Goal: Use online tool/utility: Utilize a website feature to perform a specific function

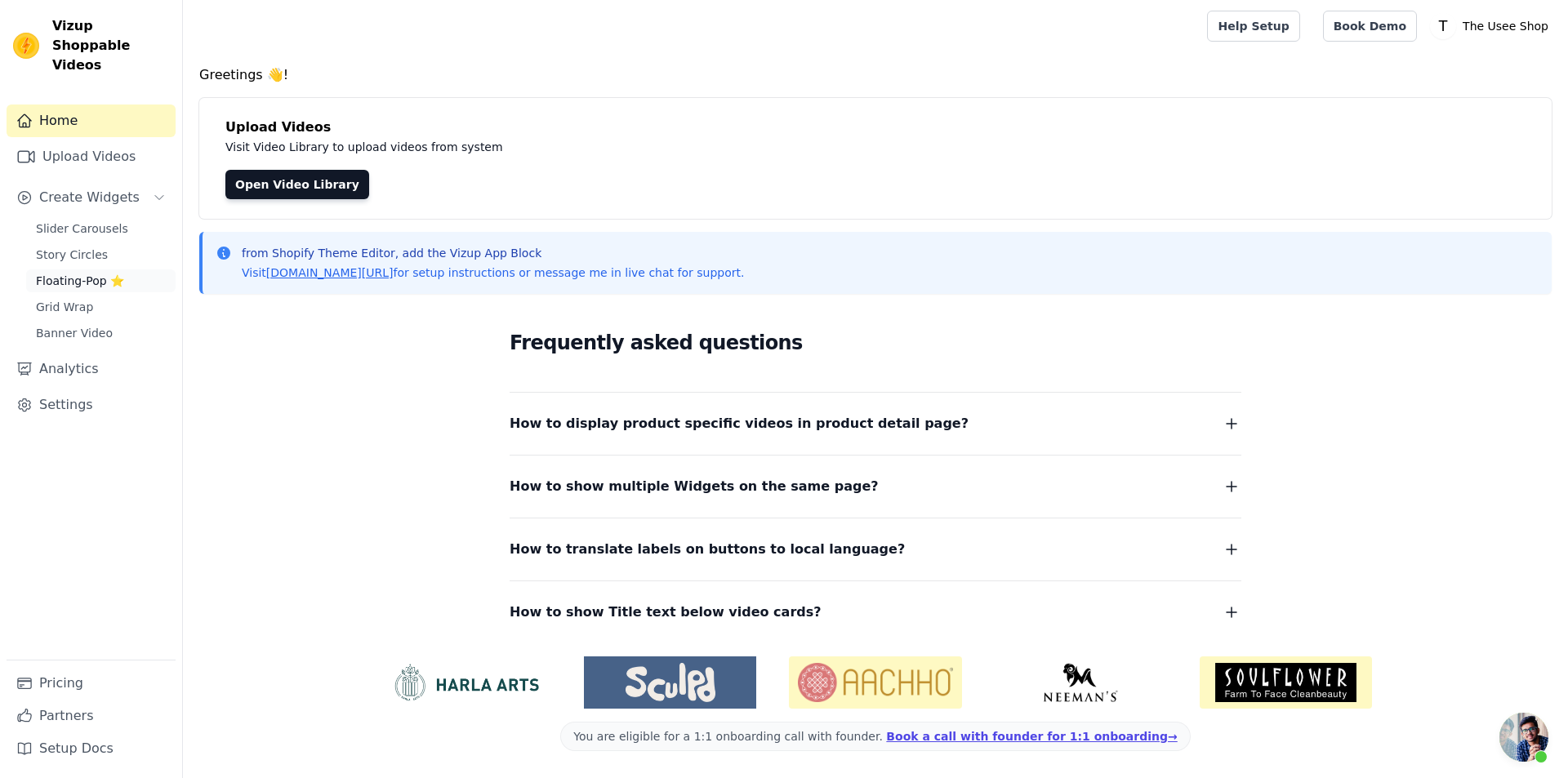
click at [109, 270] on link "Floating-Pop ⭐" at bounding box center [101, 281] width 150 height 23
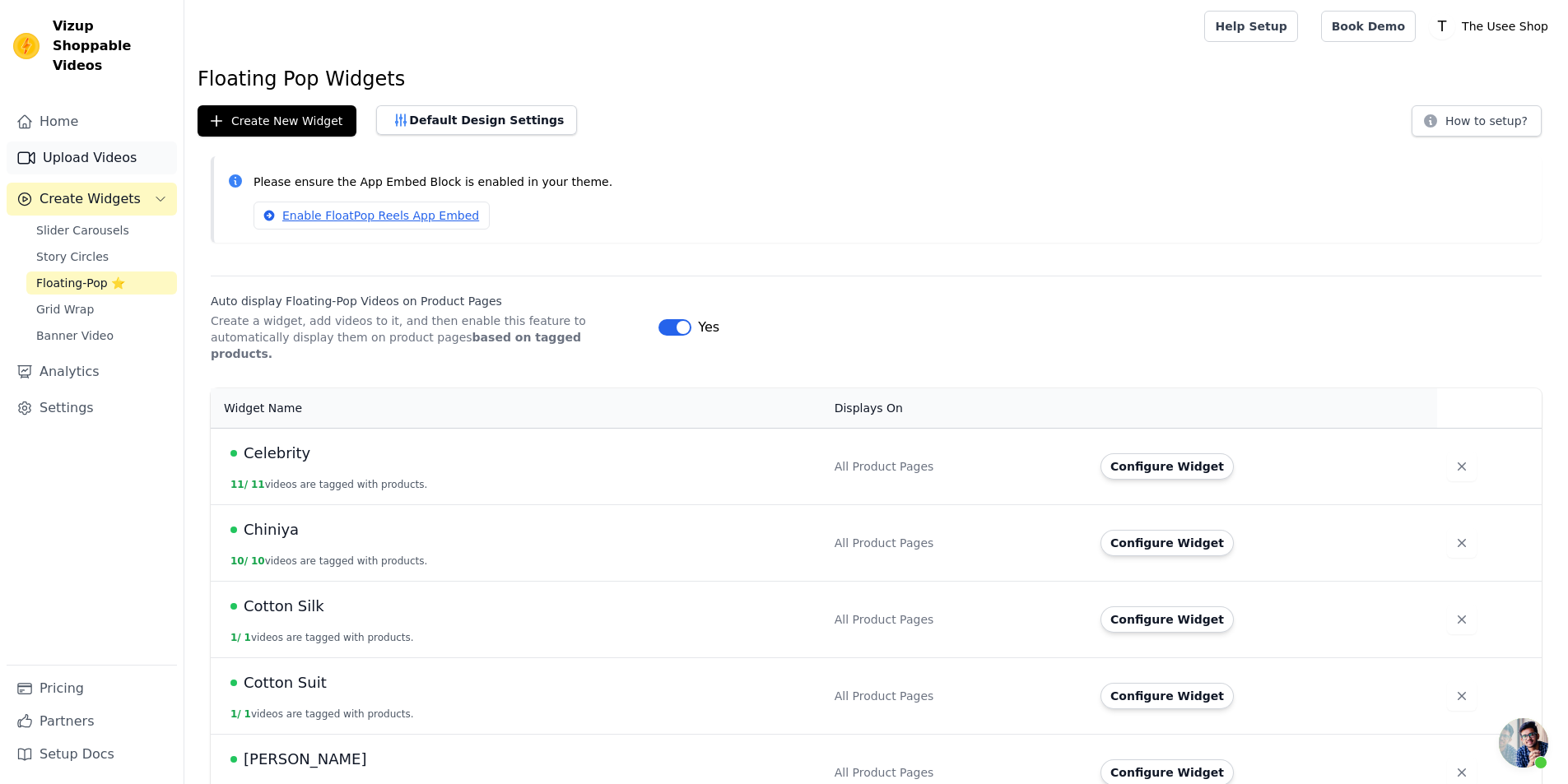
click at [133, 141] on link "Upload Videos" at bounding box center [91, 158] width 170 height 33
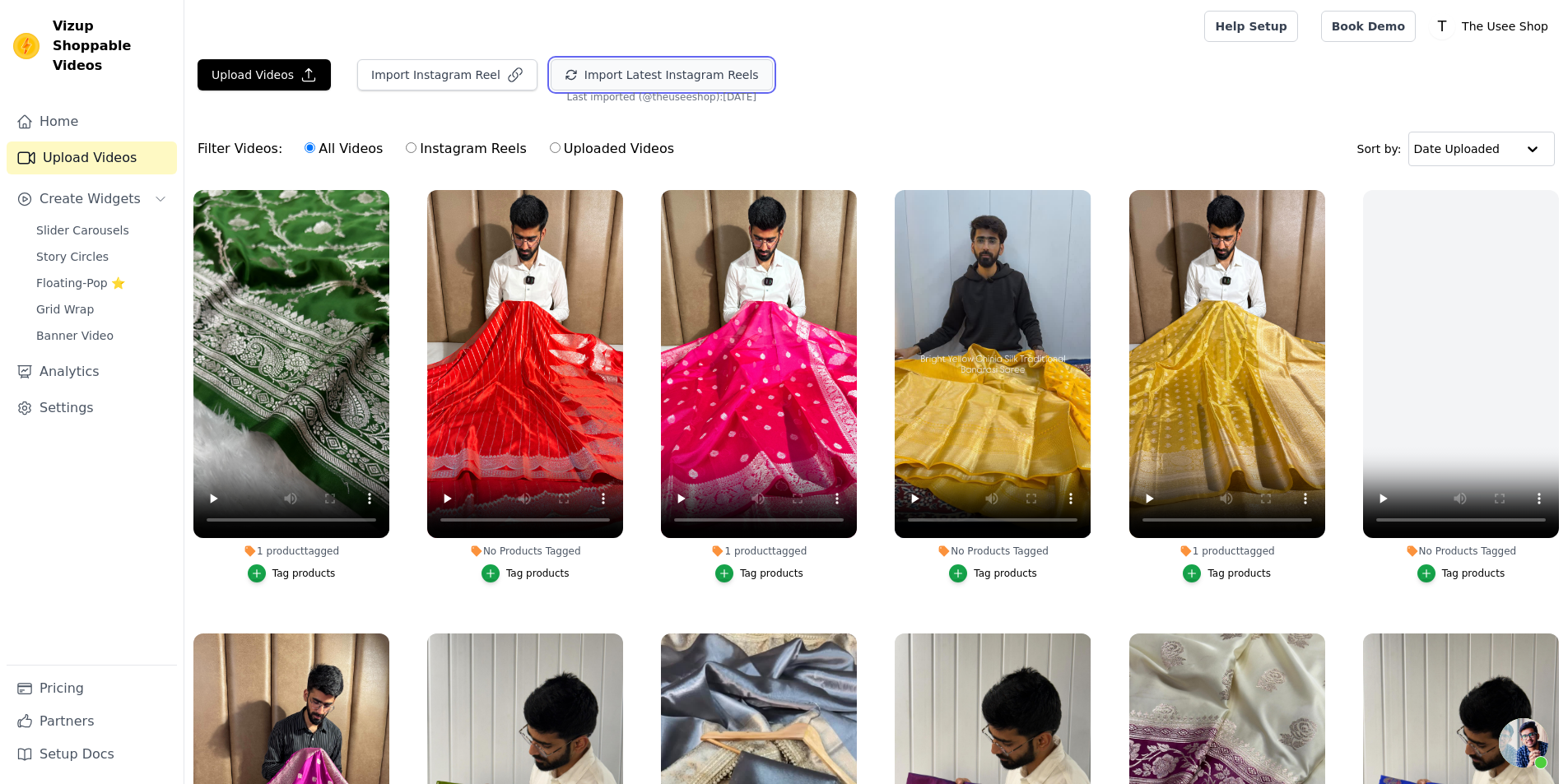
click at [634, 85] on button "Import Latest Instagram Reels" at bounding box center [662, 75] width 223 height 31
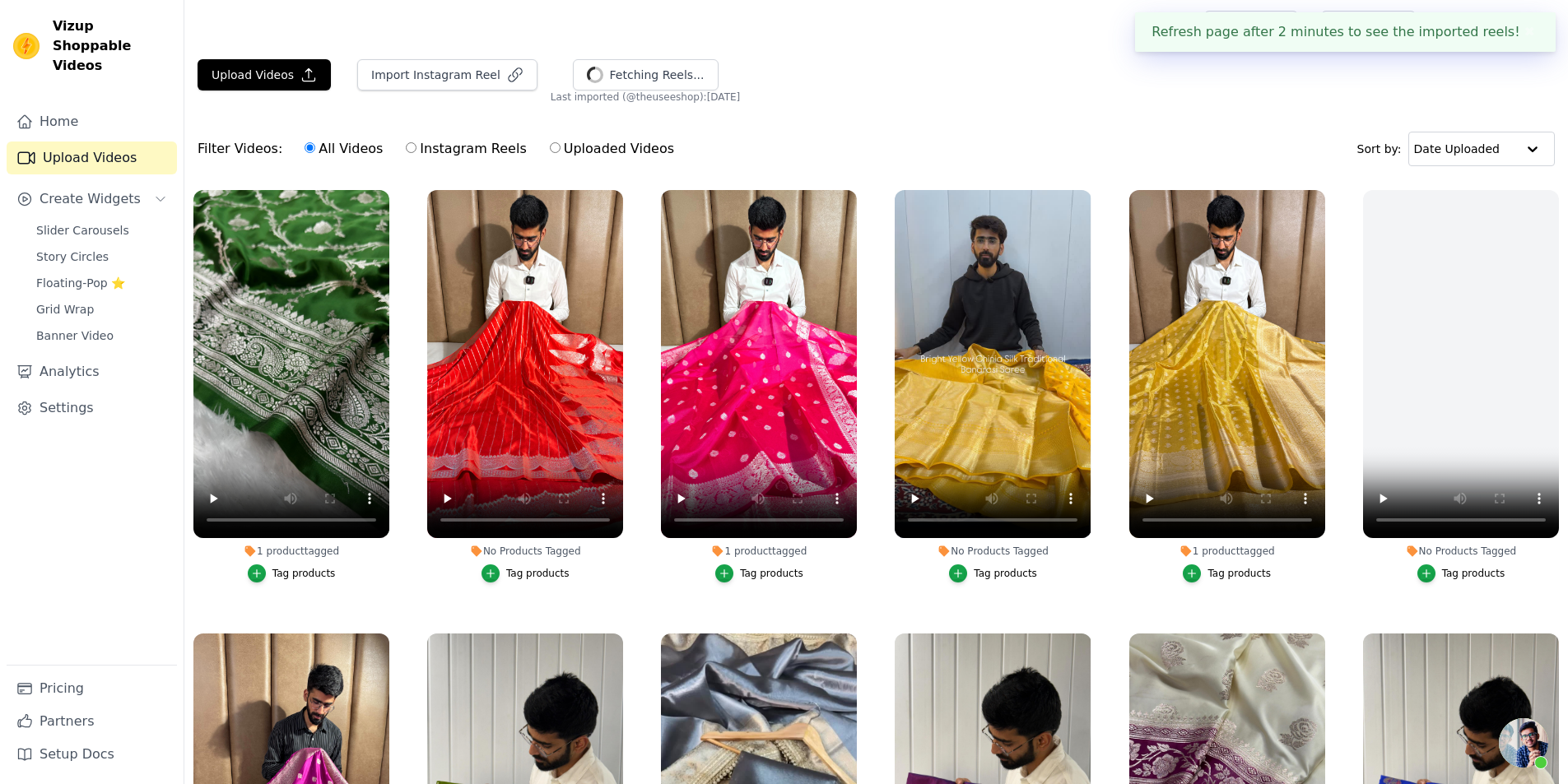
click at [525, 574] on div "Tag products" at bounding box center [538, 573] width 63 height 13
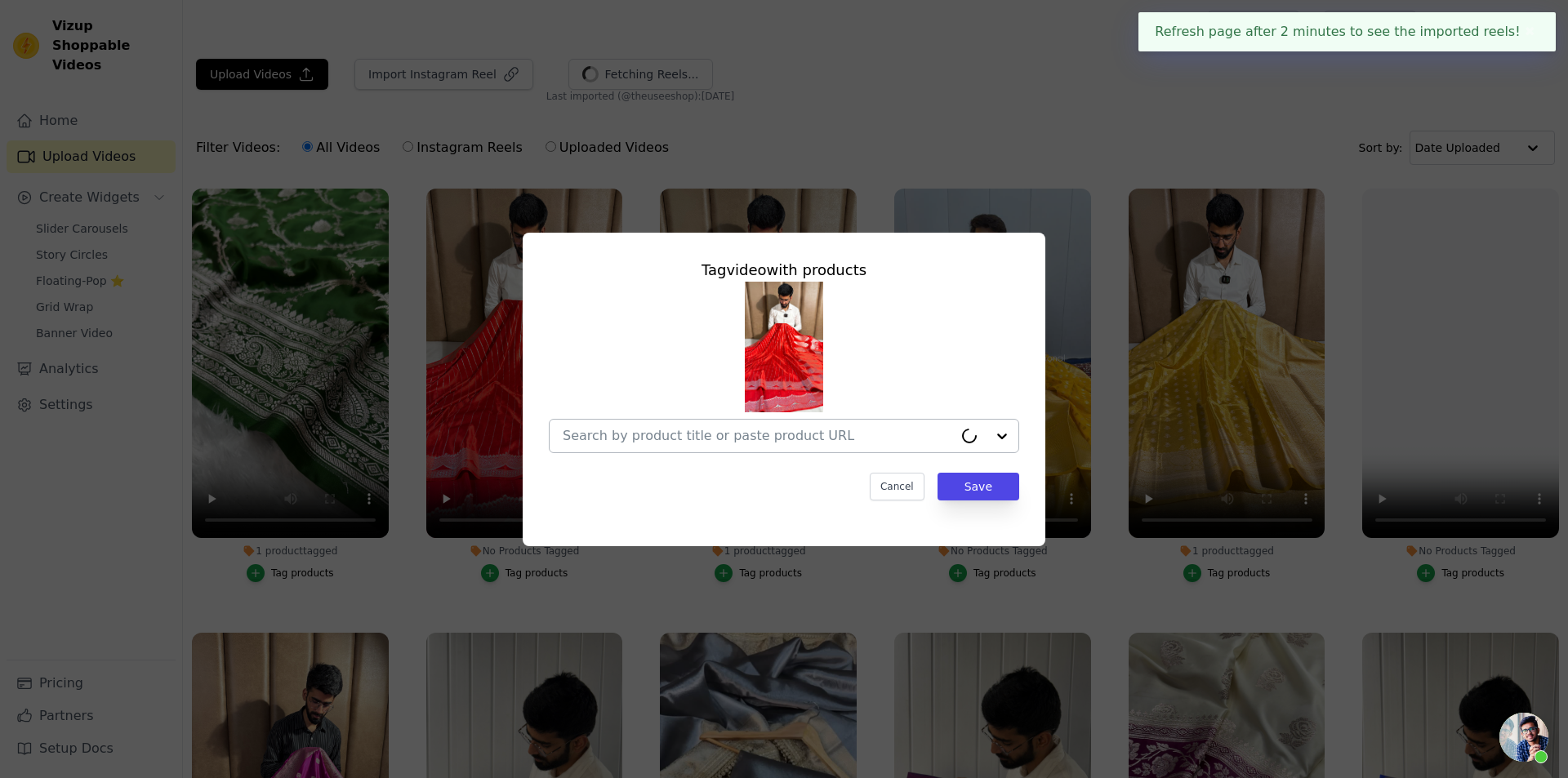
click at [735, 439] on input "No Products Tagged Tag video with products Cancel Save Tag products" at bounding box center [757, 436] width 390 height 15
click at [799, 440] on input "No Products Tagged Tag video with products Option undefined, selected. Select i…" at bounding box center [774, 436] width 423 height 15
paste input "[URL][DOMAIN_NAME][PERSON_NAME]"
type input "[URL][DOMAIN_NAME][PERSON_NAME]"
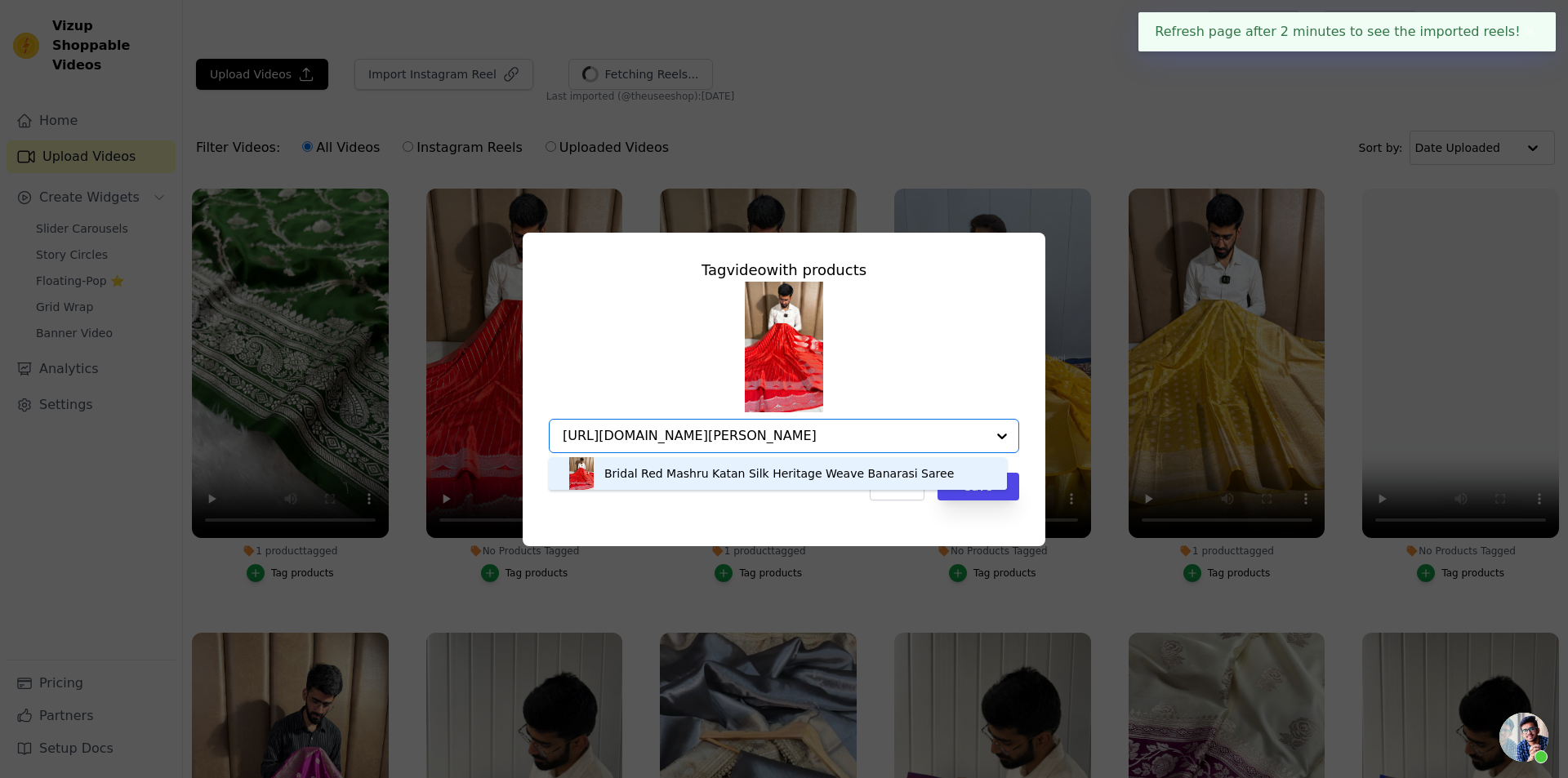
click at [753, 480] on div "Bridal Red Mashru Katan Silk Heritage Weave Banarasi Saree" at bounding box center [779, 473] width 349 height 16
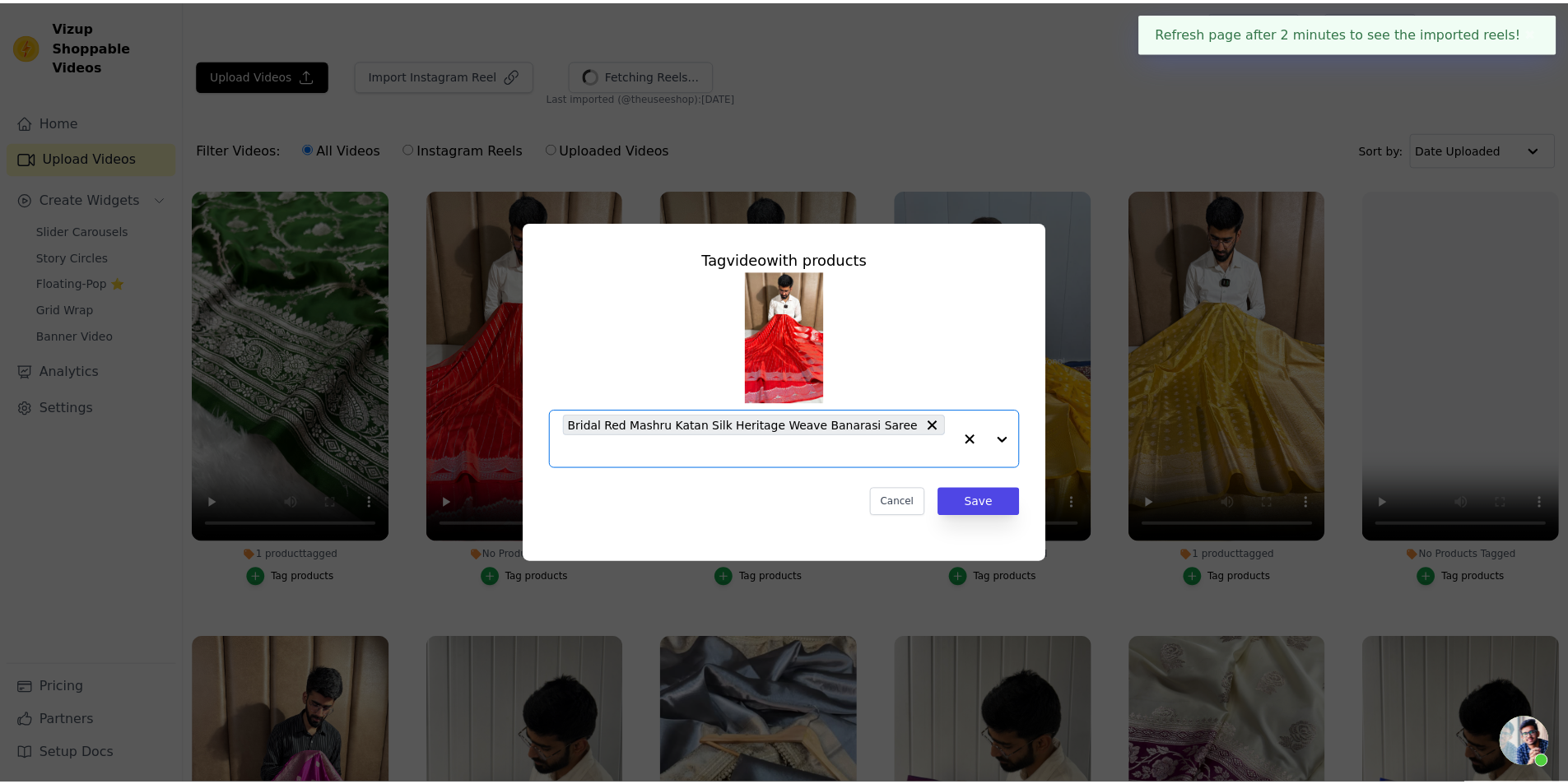
scroll to position [0, 0]
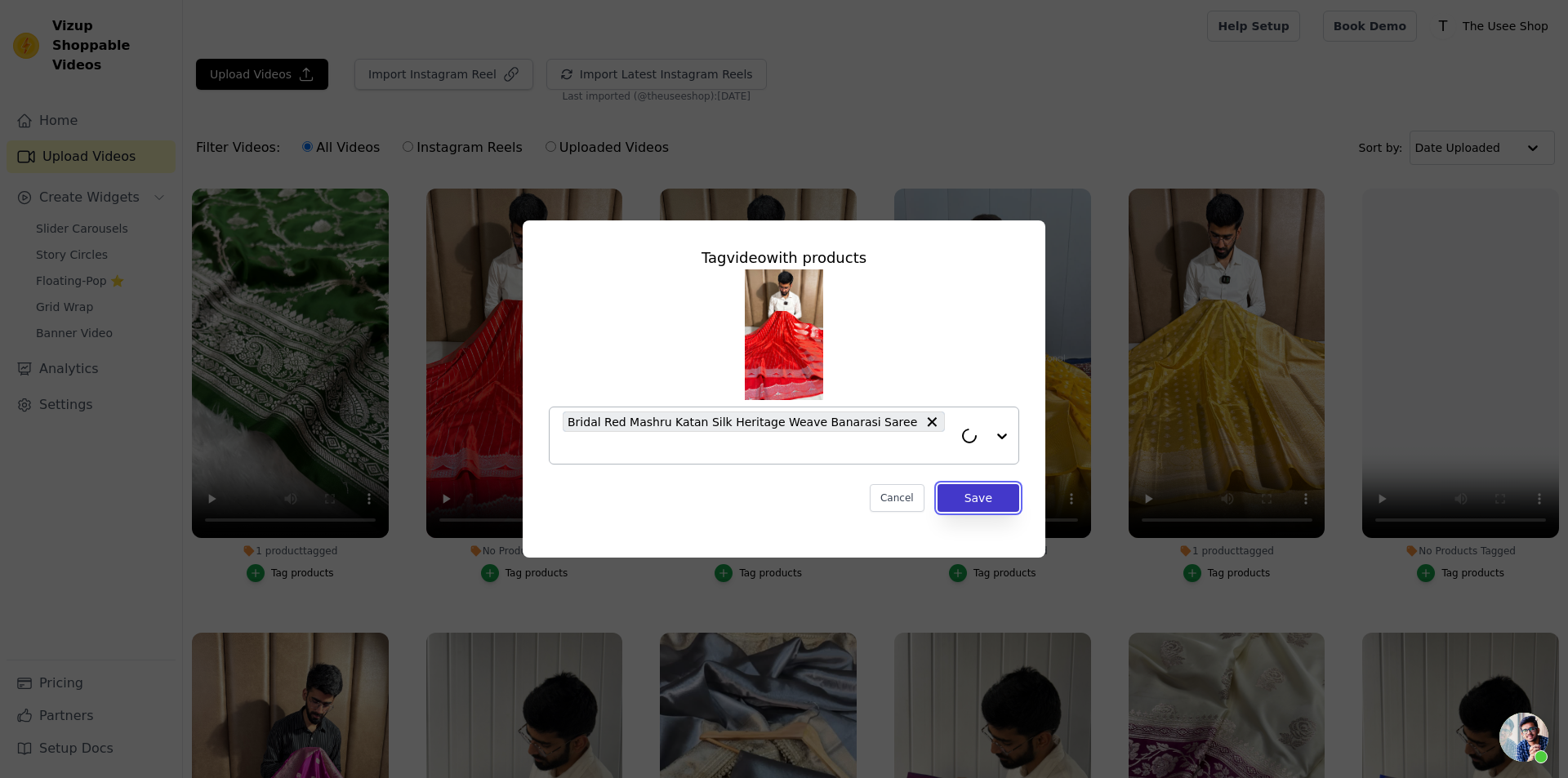
click at [971, 484] on button "Save" at bounding box center [977, 498] width 81 height 27
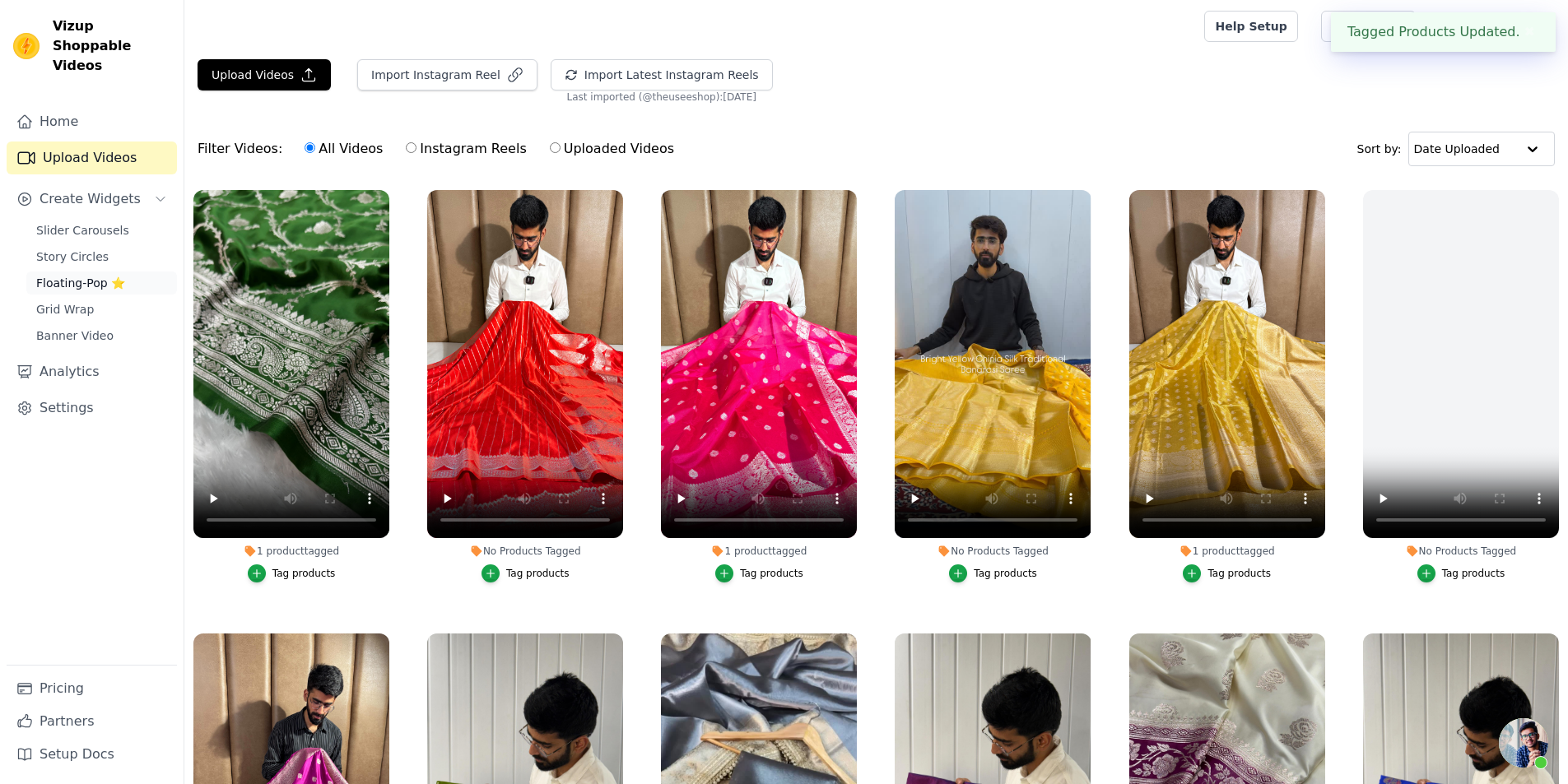
click at [105, 275] on span "Floating-Pop ⭐" at bounding box center [80, 283] width 89 height 16
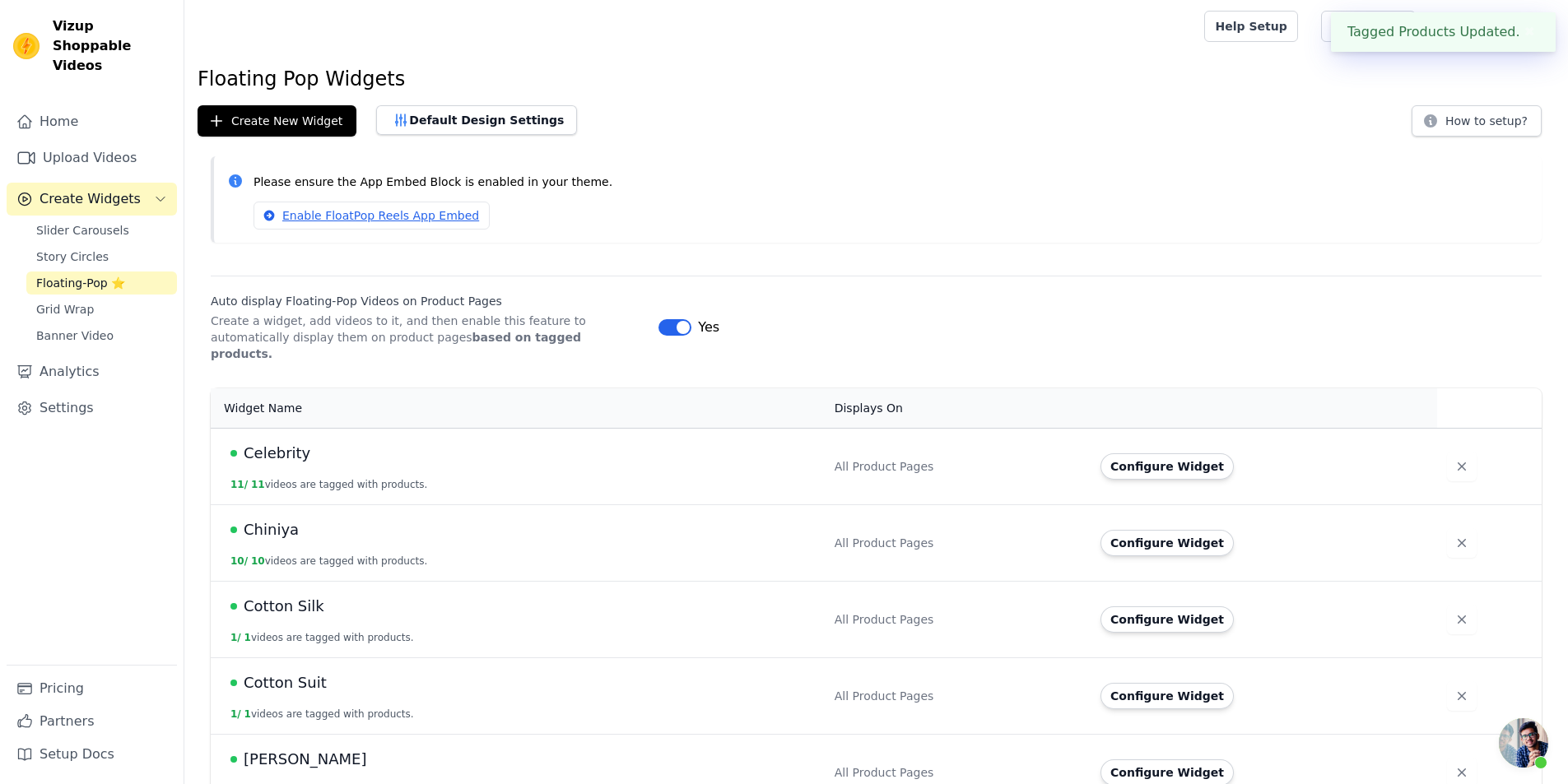
scroll to position [411, 0]
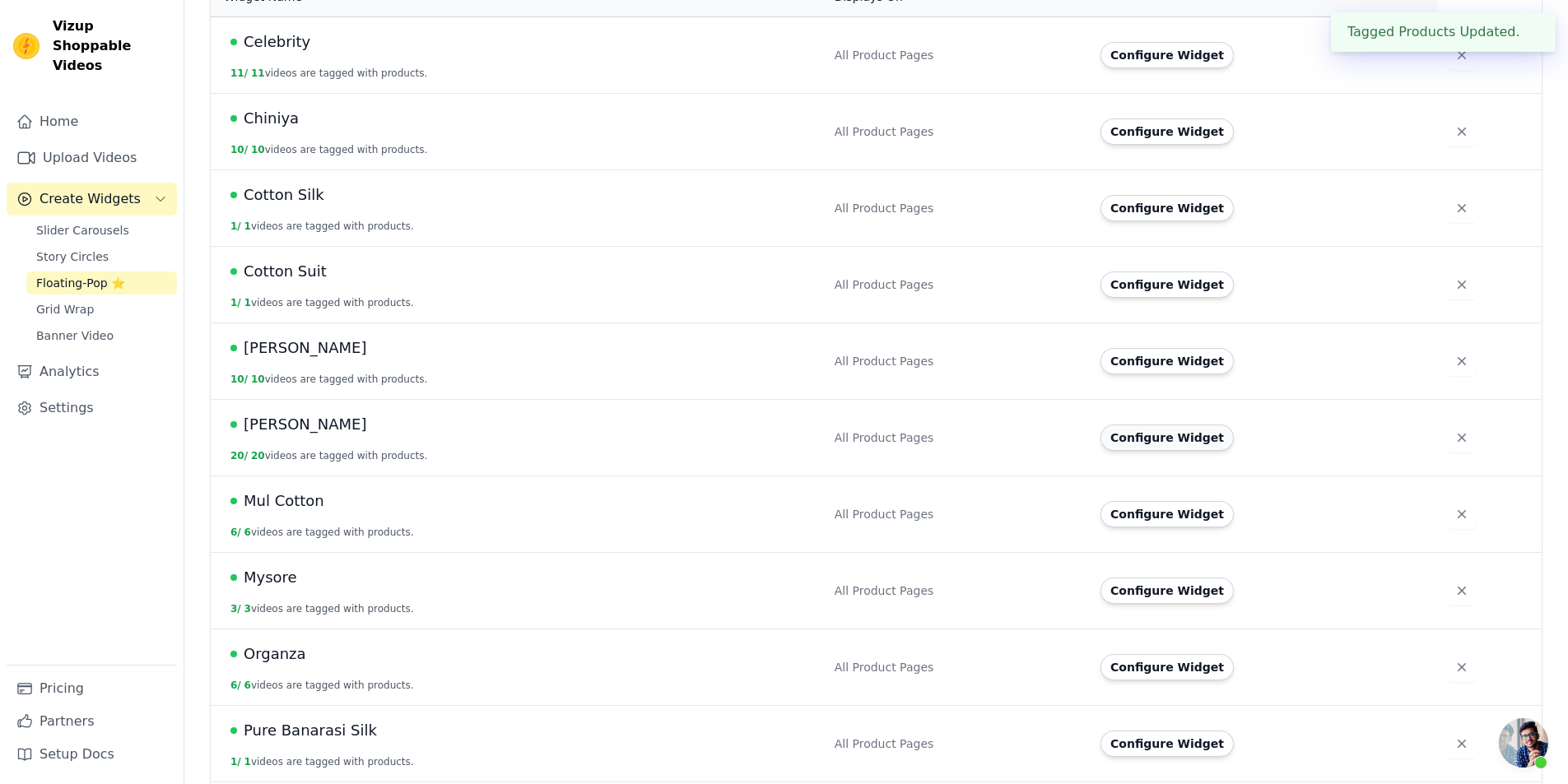
click at [1149, 424] on button "Configure Widget" at bounding box center [1167, 437] width 134 height 27
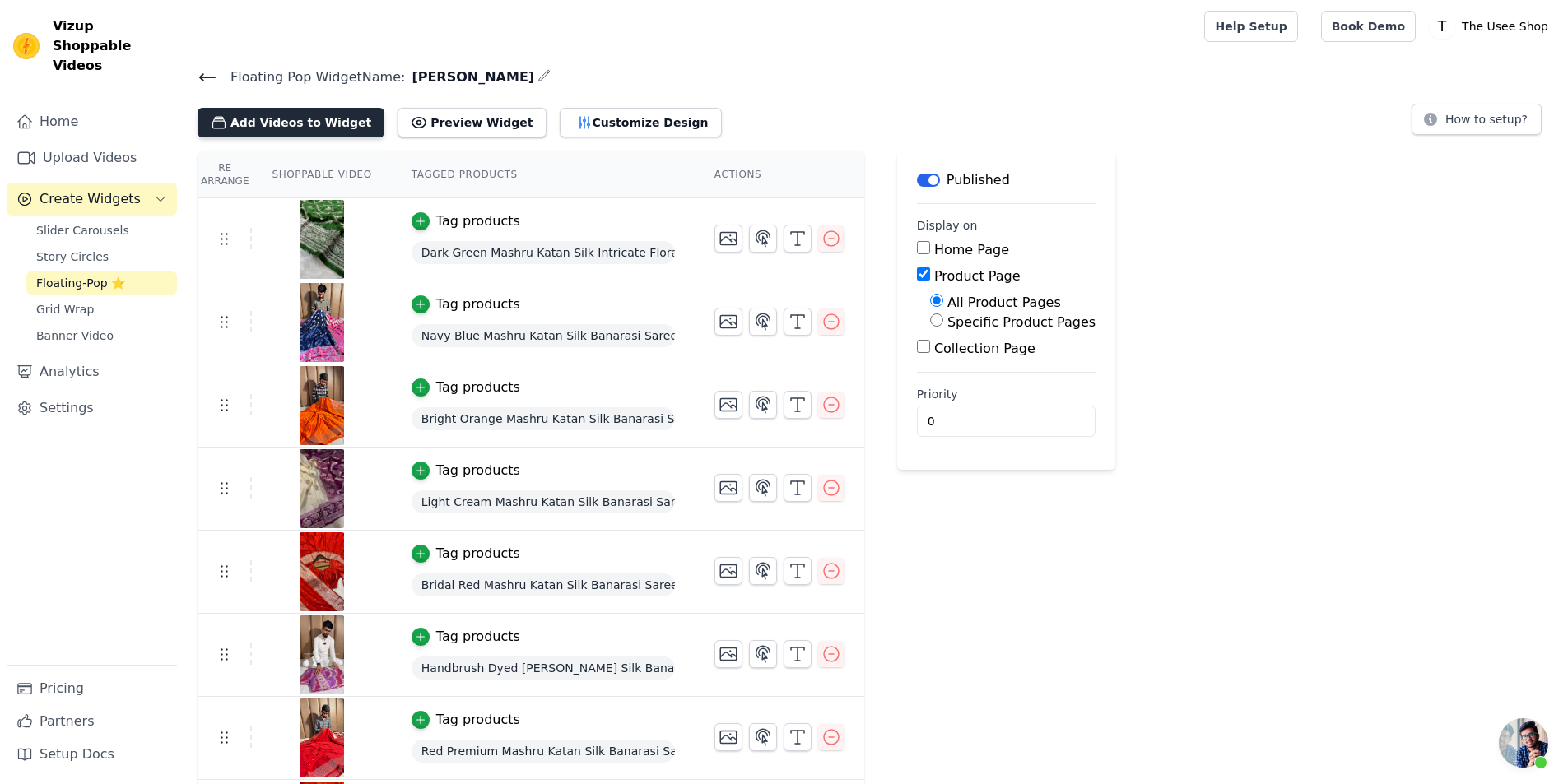
click at [278, 125] on button "Add Videos to Widget" at bounding box center [291, 122] width 187 height 29
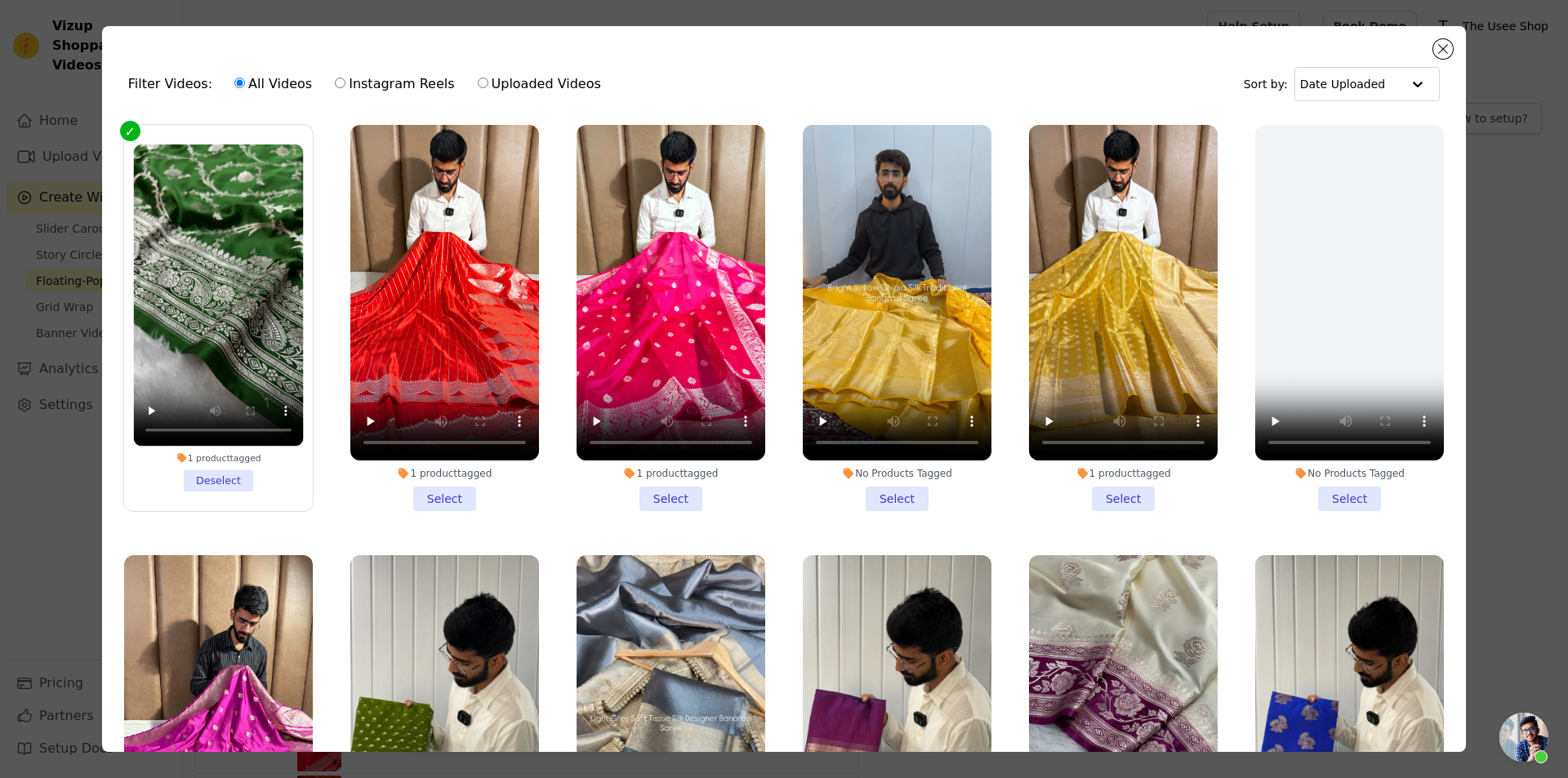
click at [453, 494] on li "1 product tagged Select" at bounding box center [444, 318] width 188 height 386
click at [0, 0] on input "1 product tagged Select" at bounding box center [0, 0] width 0 height 0
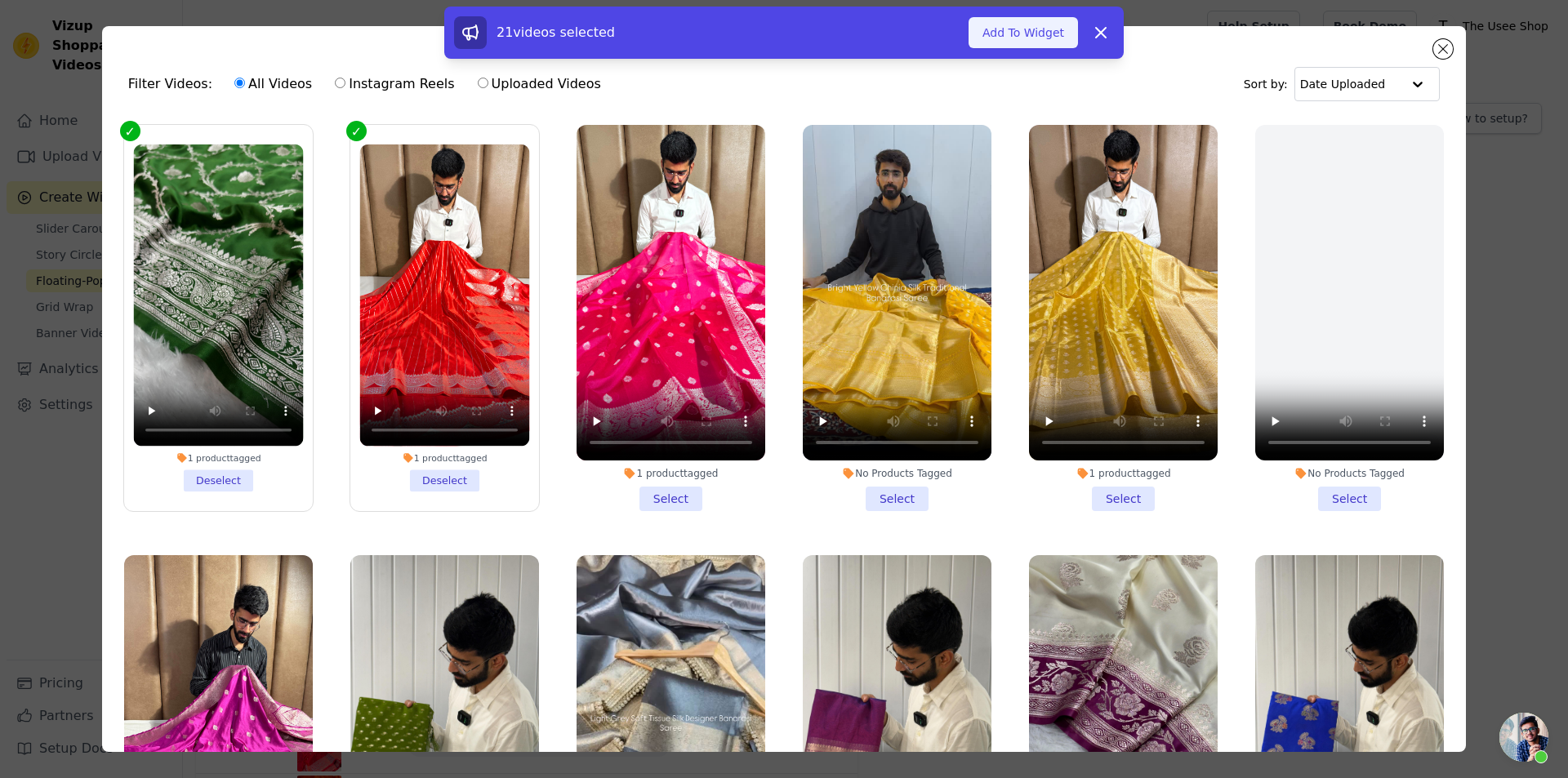
click at [1036, 33] on button "Add To Widget" at bounding box center [1023, 33] width 110 height 31
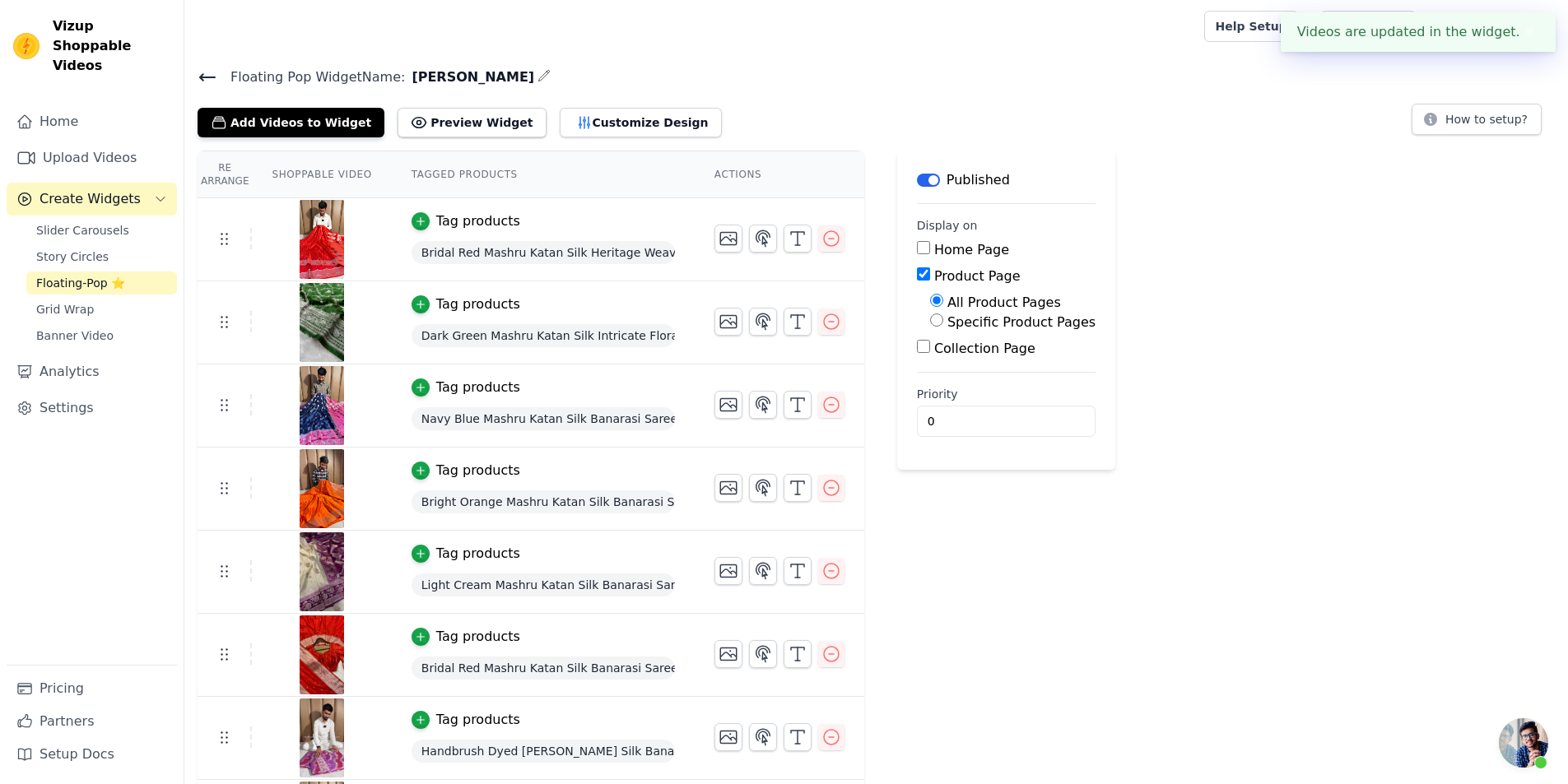
click at [212, 74] on icon at bounding box center [207, 77] width 20 height 20
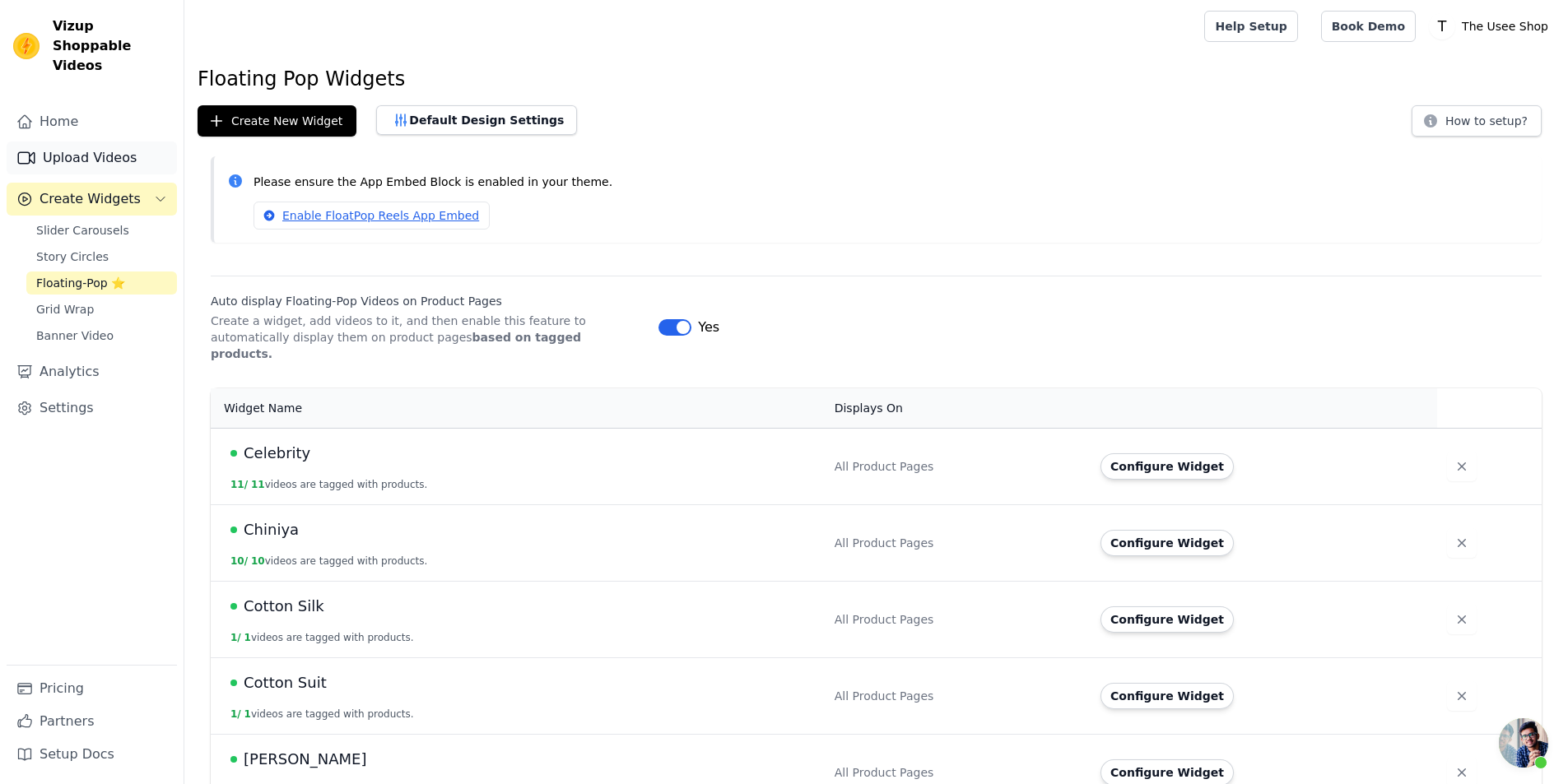
click at [98, 141] on link "Upload Videos" at bounding box center [91, 158] width 170 height 33
